Goal: Task Accomplishment & Management: Complete application form

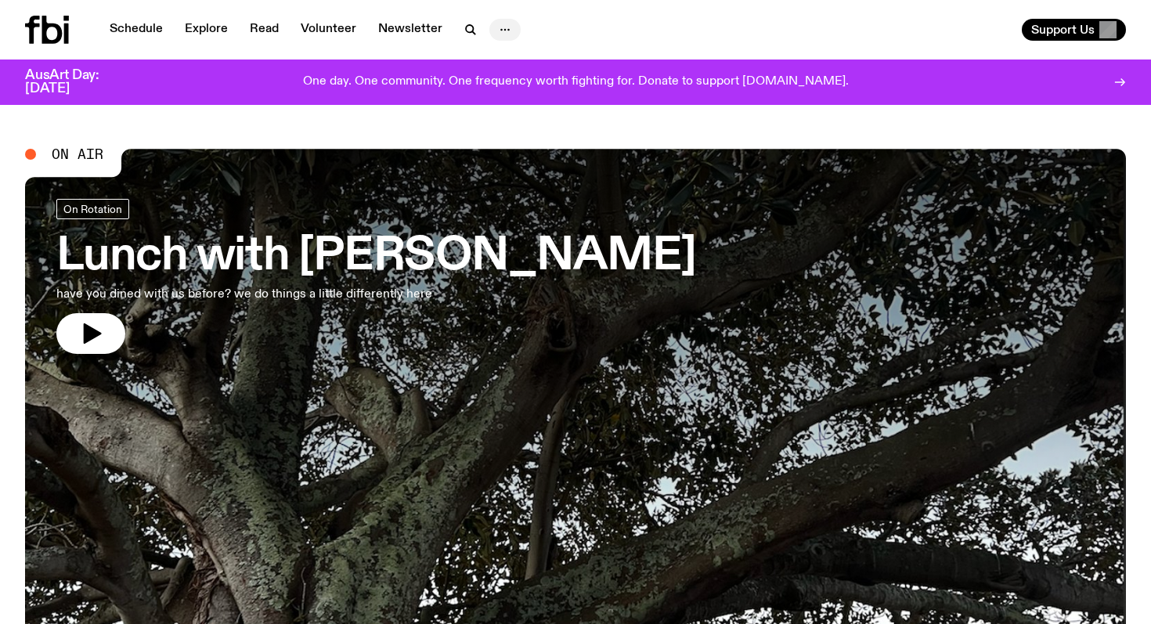
click at [495, 22] on icon "button" at bounding box center [504, 29] width 19 height 19
click at [488, 98] on link "Contact" at bounding box center [505, 89] width 78 height 22
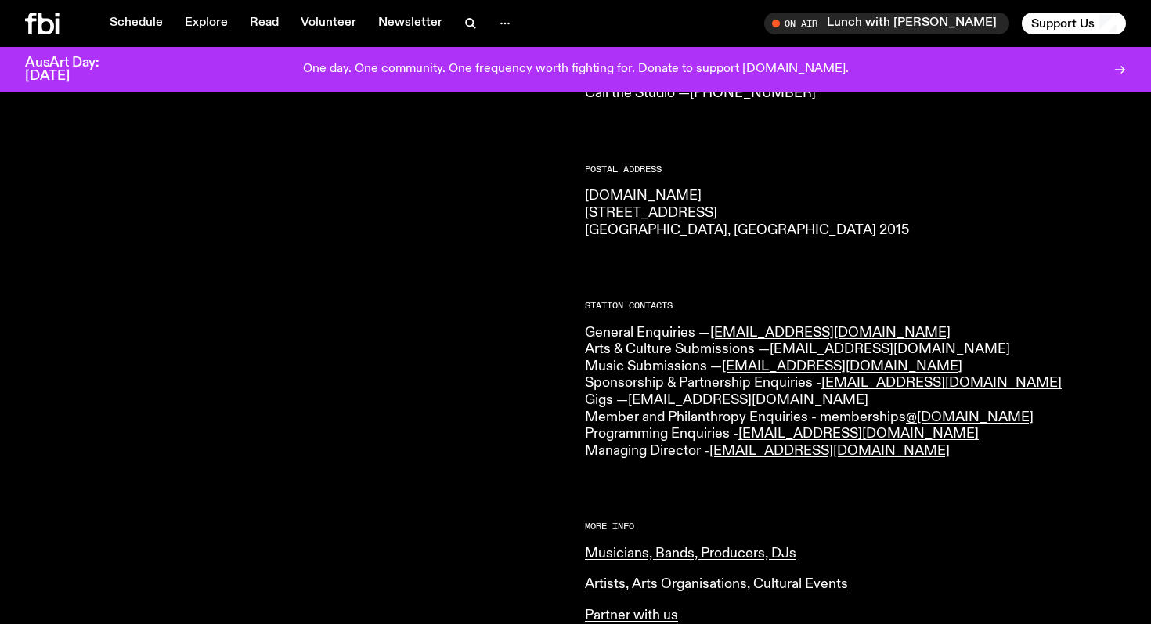
scroll to position [229, 0]
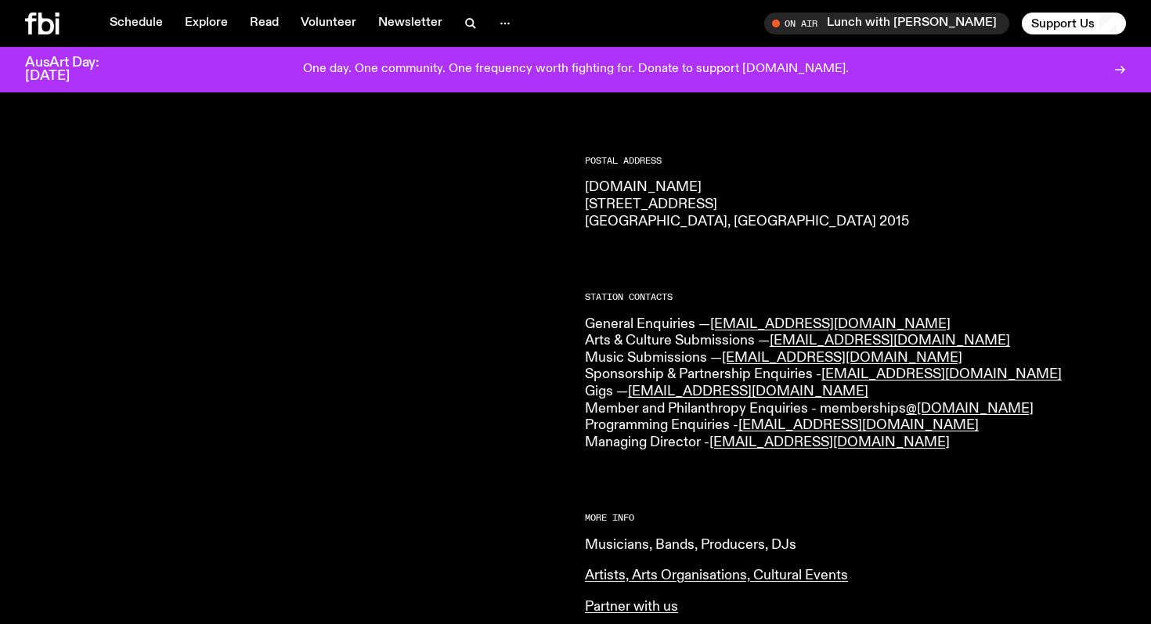
click at [661, 551] on link "Musicians, Bands, Producers, DJs" at bounding box center [690, 545] width 211 height 14
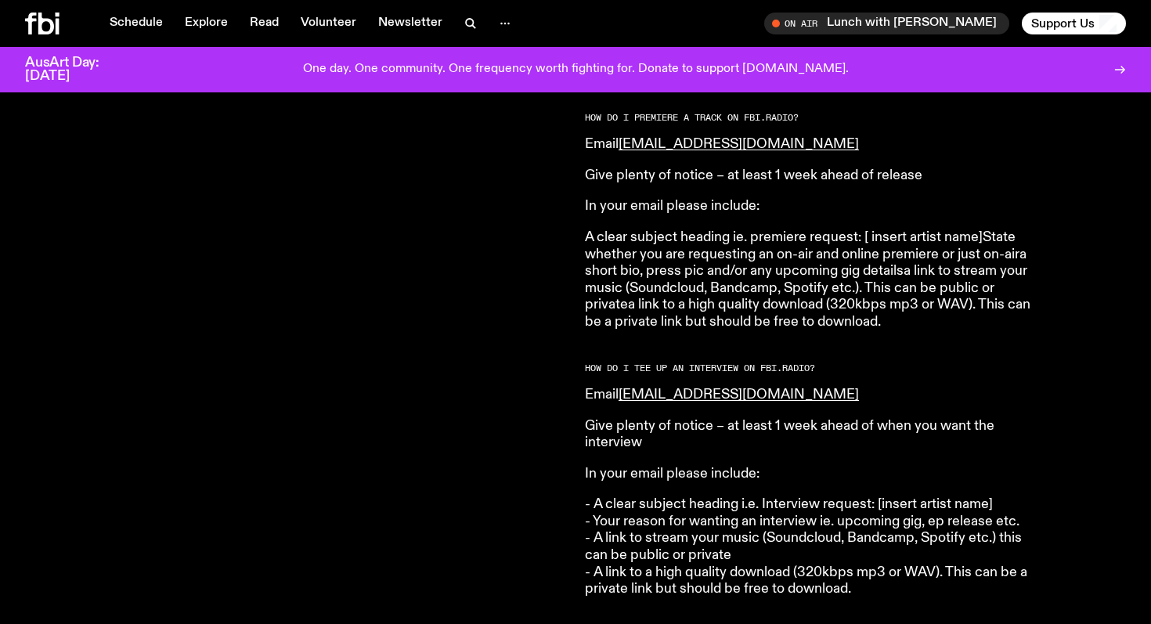
scroll to position [1727, 0]
